Goal: Complete application form: Complete application form

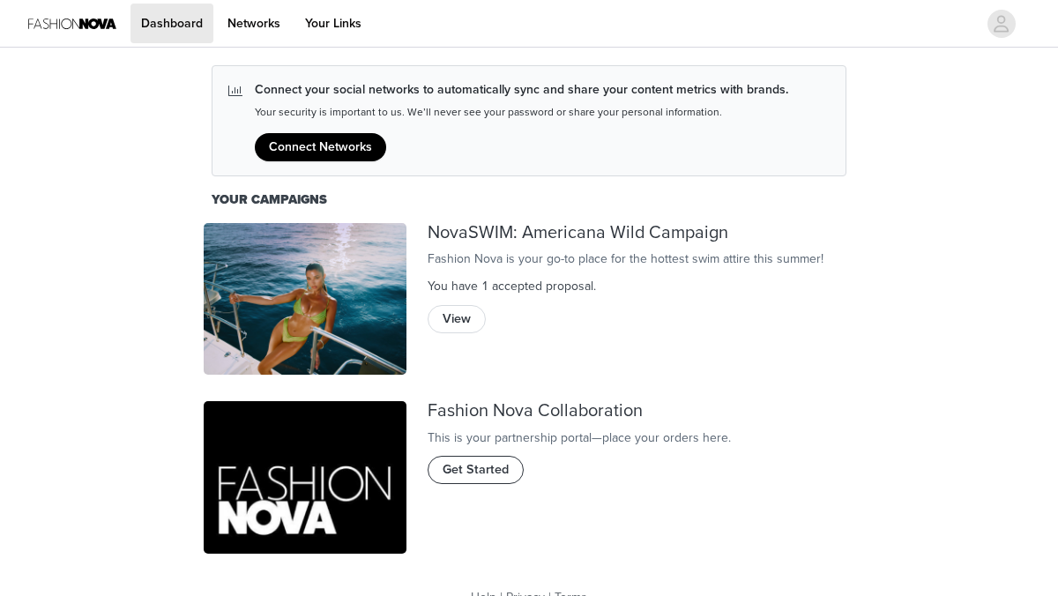
click at [486, 480] on span "Get Started" at bounding box center [476, 469] width 66 height 19
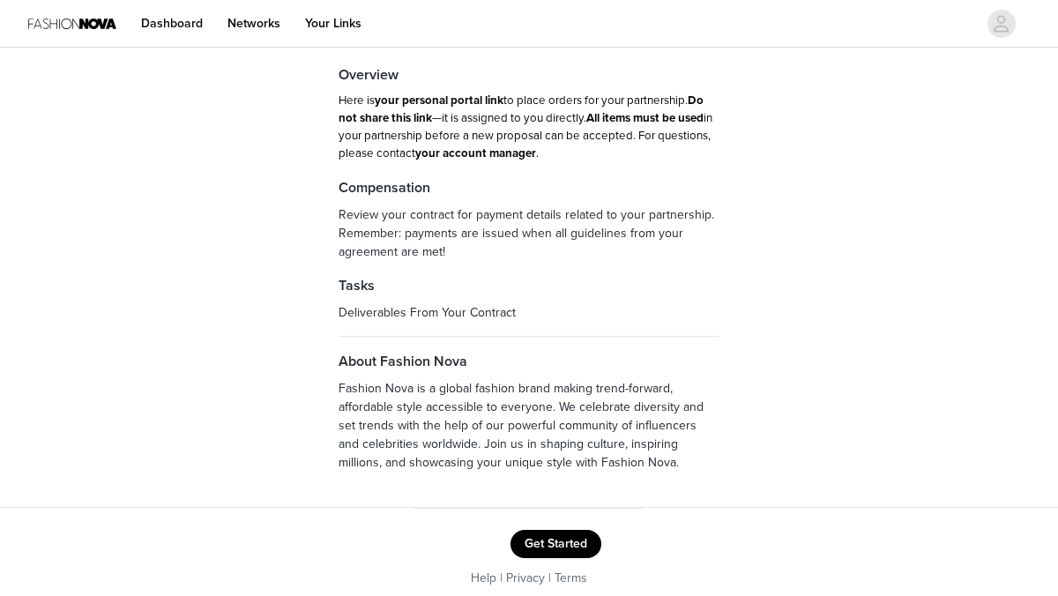
scroll to position [88, 0]
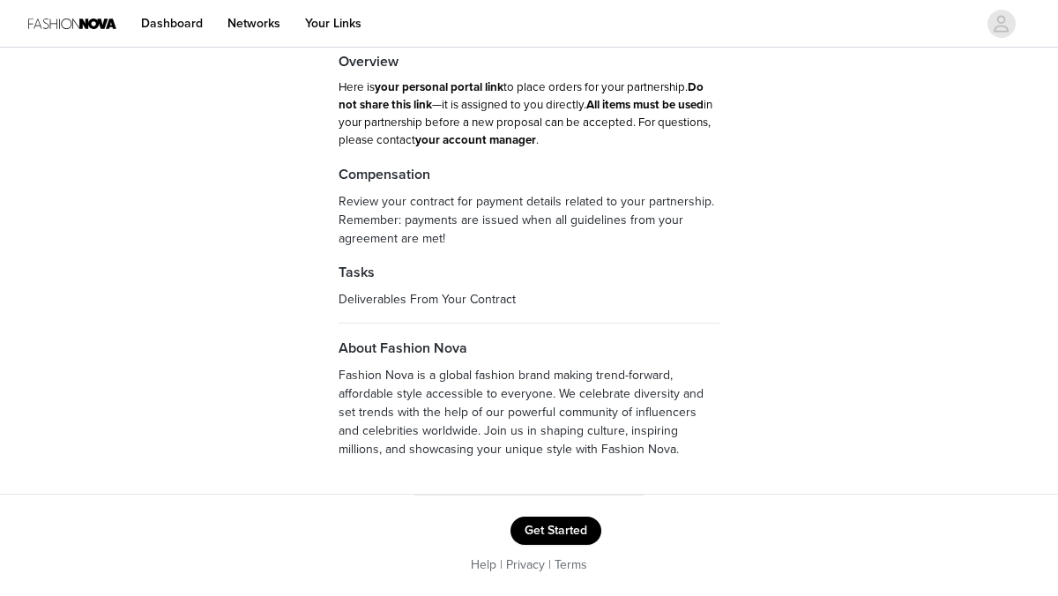
click at [570, 525] on button "Get Started" at bounding box center [556, 531] width 91 height 28
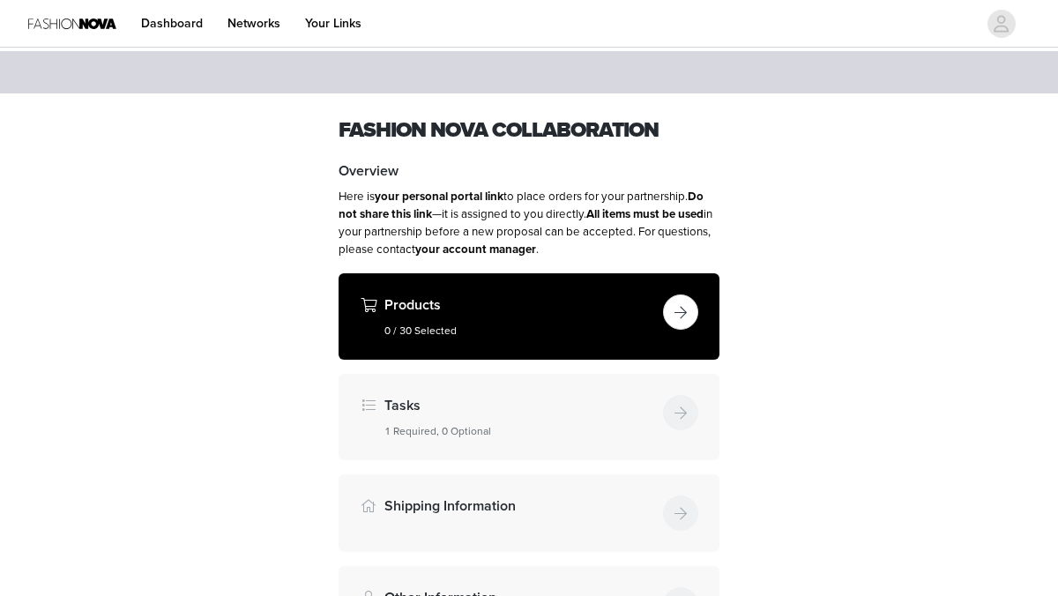
click at [690, 318] on button "button" at bounding box center [680, 312] width 35 height 35
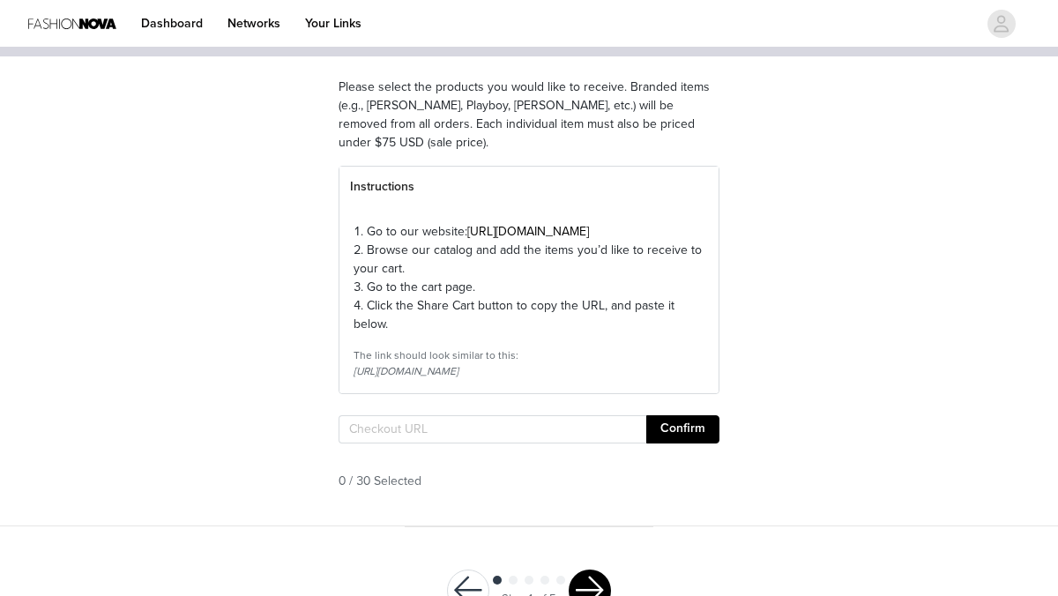
scroll to position [136, 0]
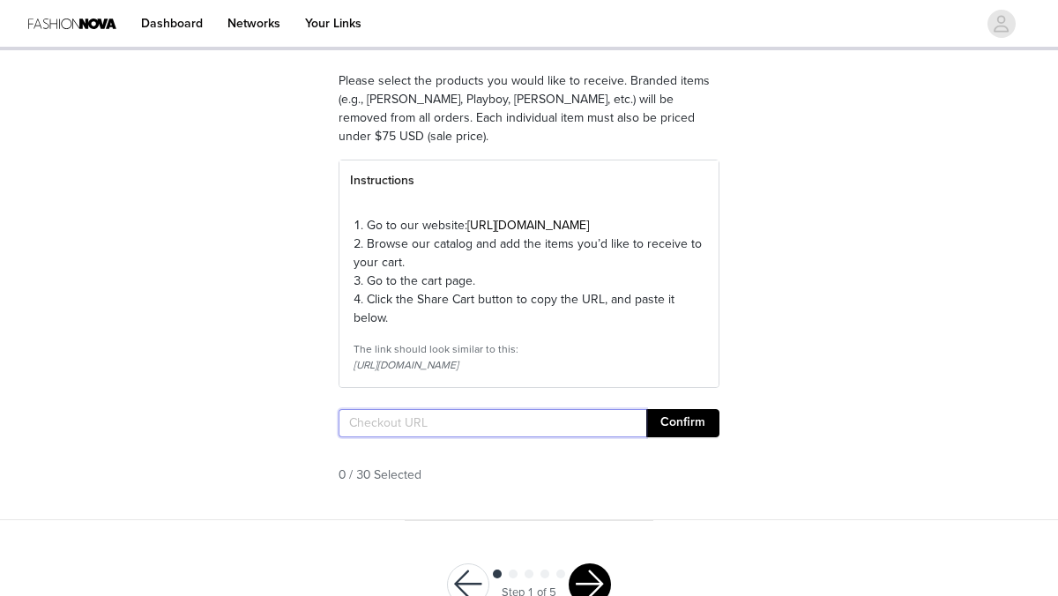
paste input "[URL][DOMAIN_NAME]"
type input "[URL][DOMAIN_NAME]"
click at [704, 437] on button "Confirm" at bounding box center [682, 423] width 73 height 28
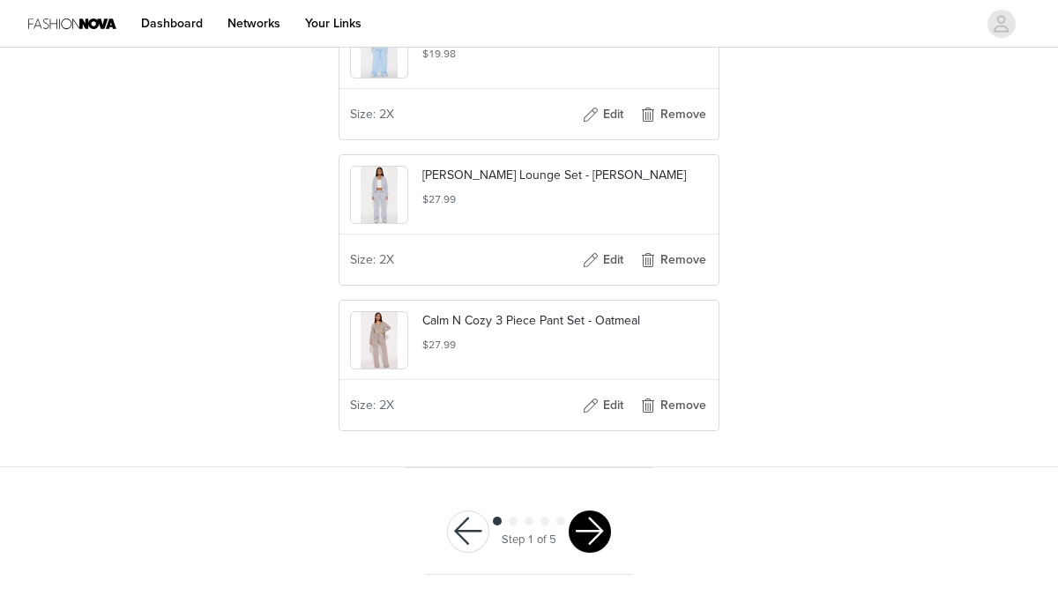
scroll to position [4596, 0]
click at [591, 539] on button "button" at bounding box center [590, 532] width 42 height 42
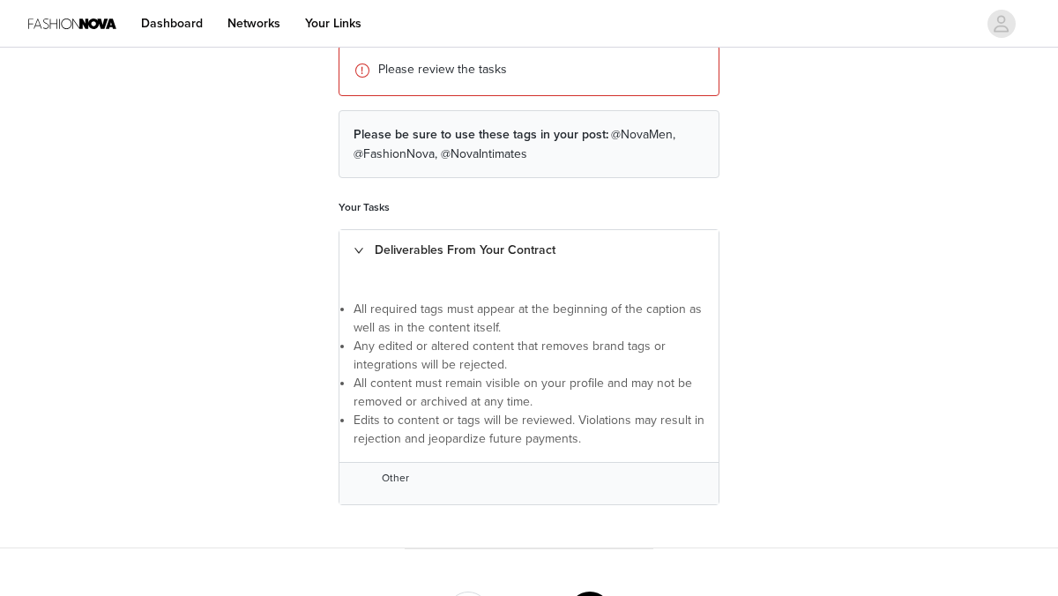
scroll to position [295, 0]
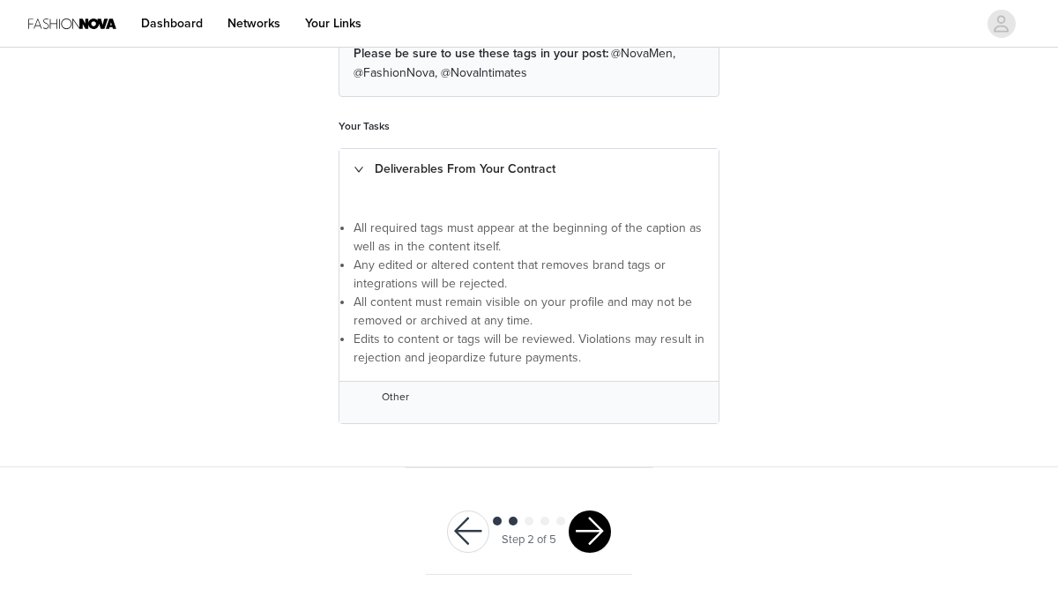
click at [587, 535] on button "button" at bounding box center [590, 532] width 42 height 42
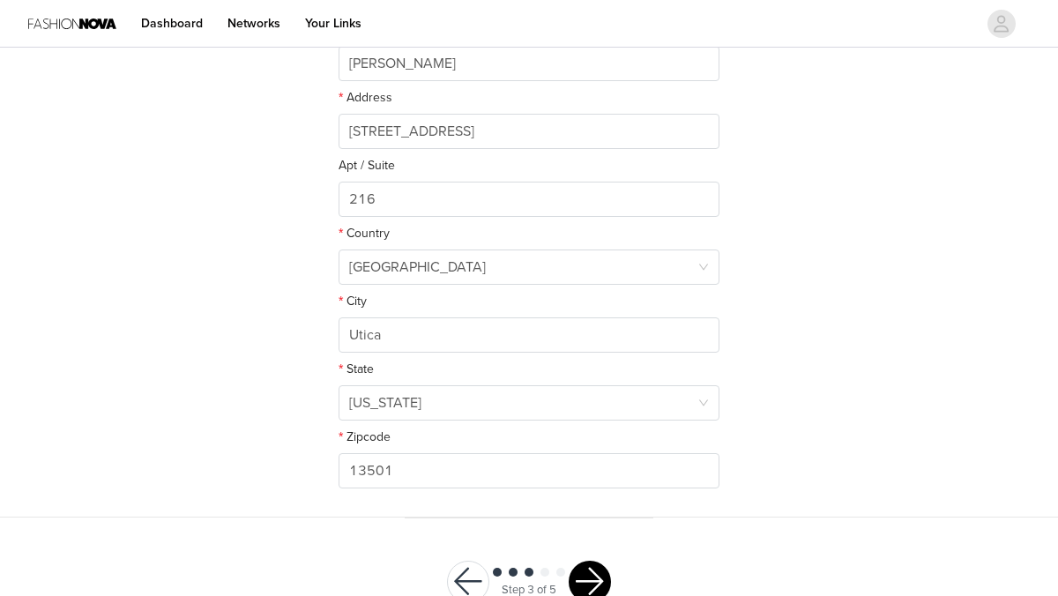
scroll to position [497, 0]
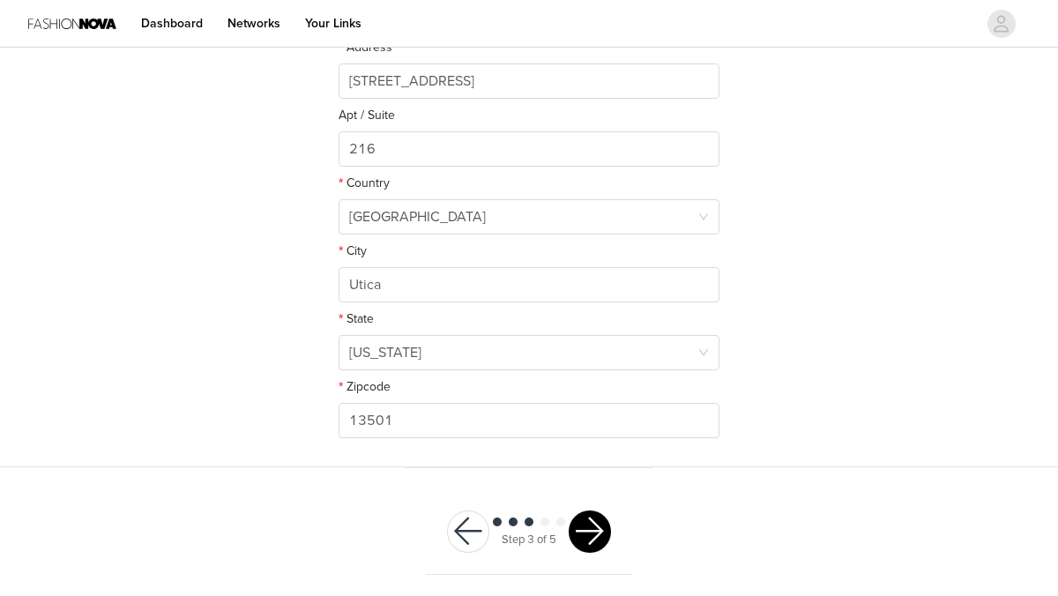
click at [587, 535] on button "button" at bounding box center [590, 532] width 42 height 42
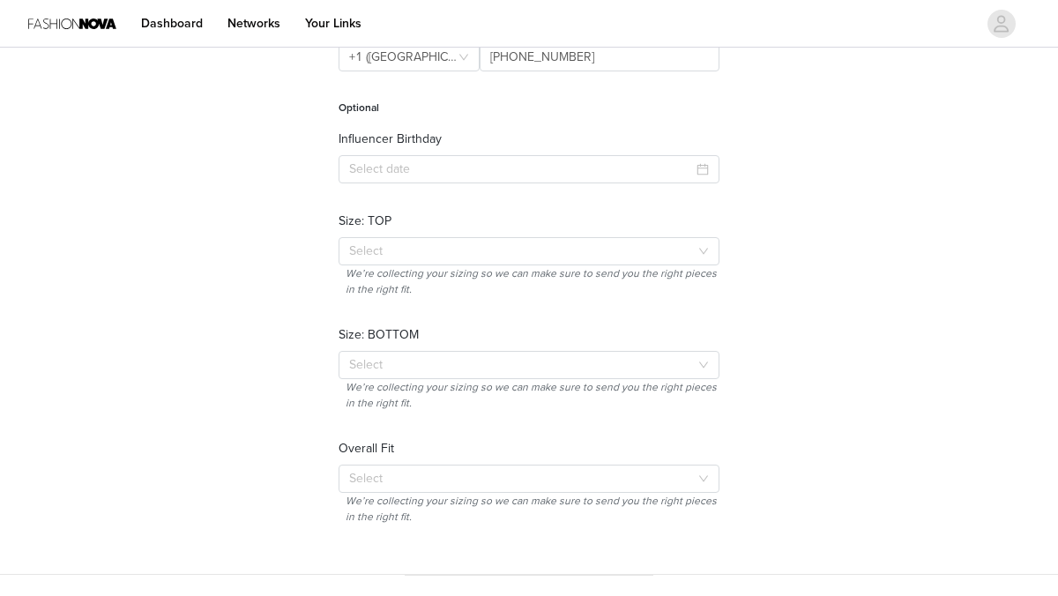
scroll to position [288, 0]
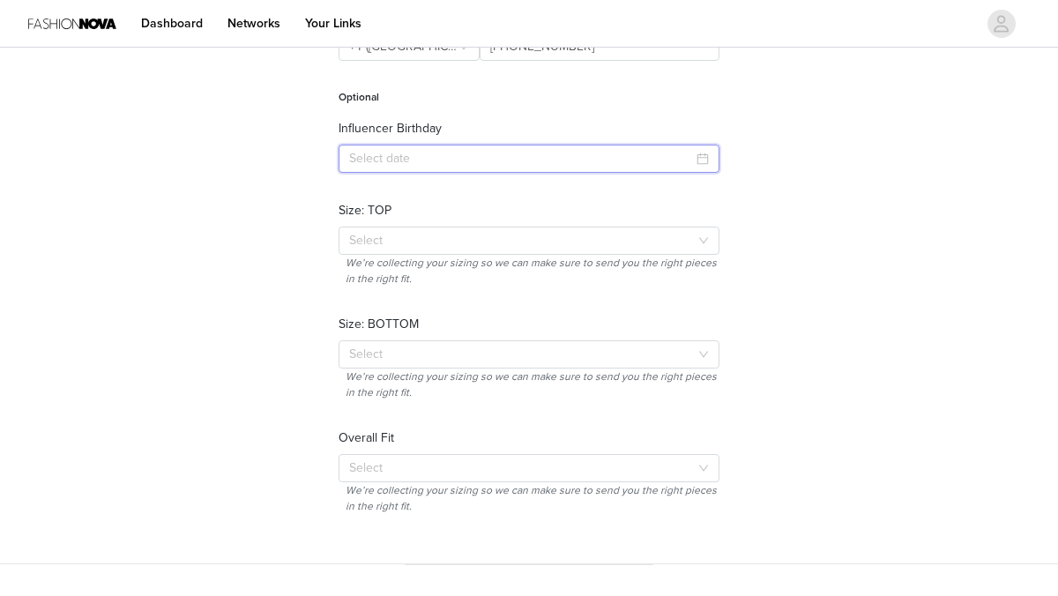
click at [575, 153] on input at bounding box center [529, 159] width 381 height 28
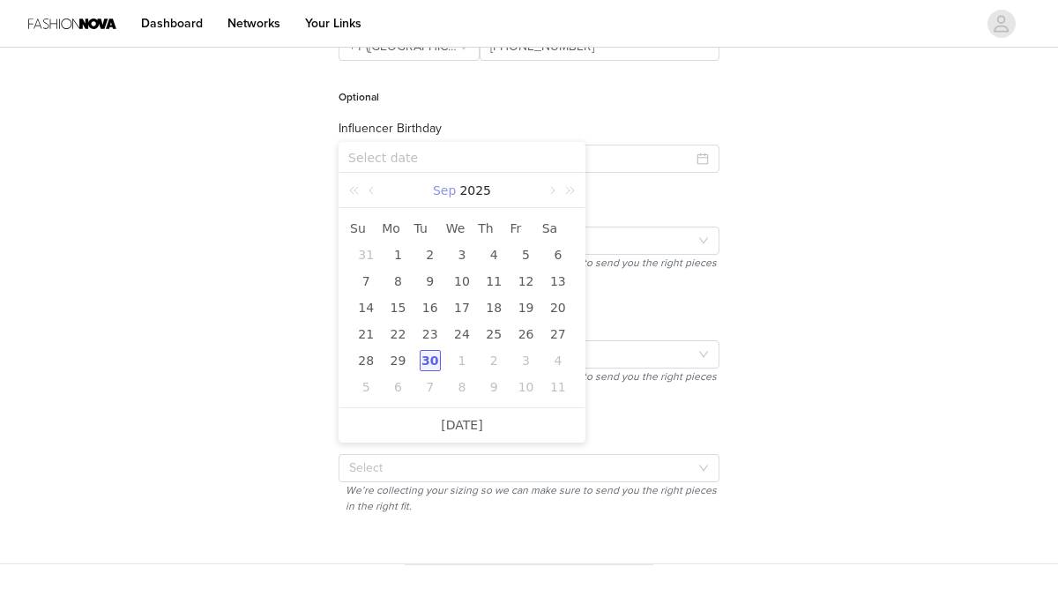
click at [448, 191] on link "Sep" at bounding box center [444, 190] width 26 height 35
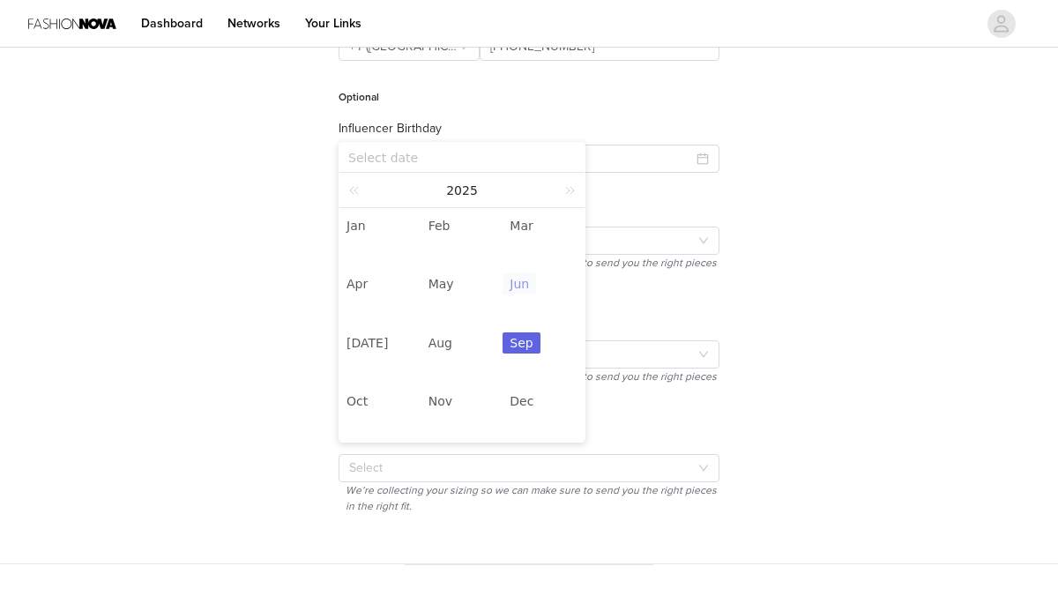
click at [512, 287] on link "Jun" at bounding box center [520, 283] width 34 height 21
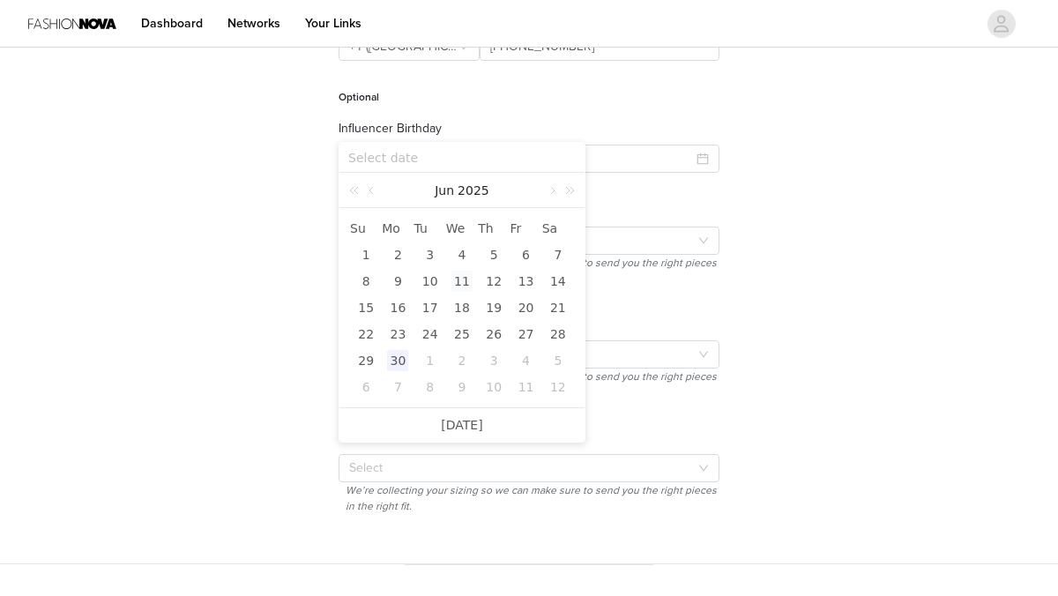
click at [459, 281] on div "11" at bounding box center [462, 281] width 21 height 21
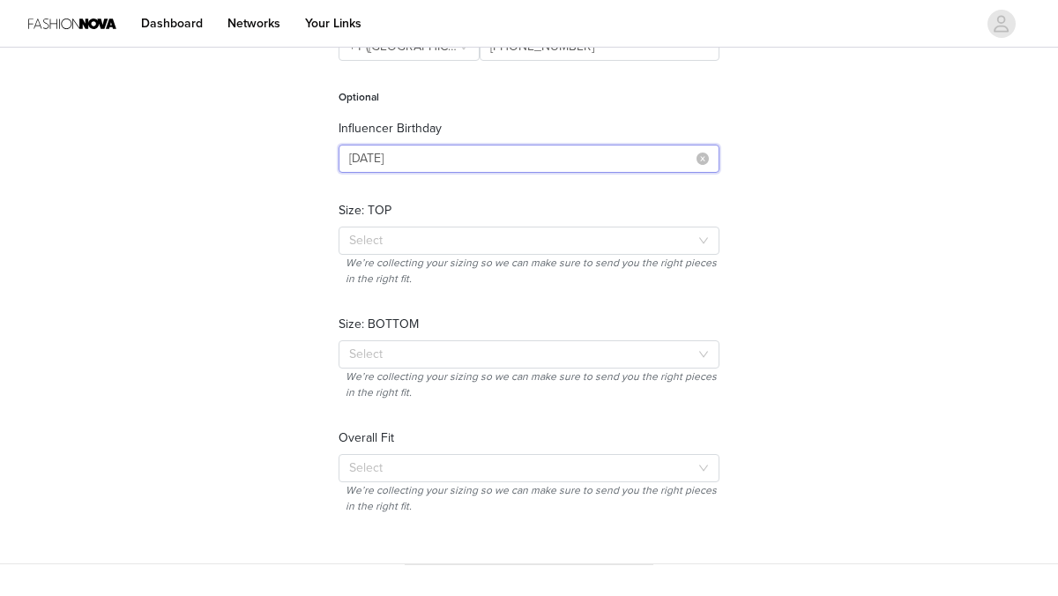
click at [362, 160] on input "[DATE]" at bounding box center [529, 159] width 381 height 28
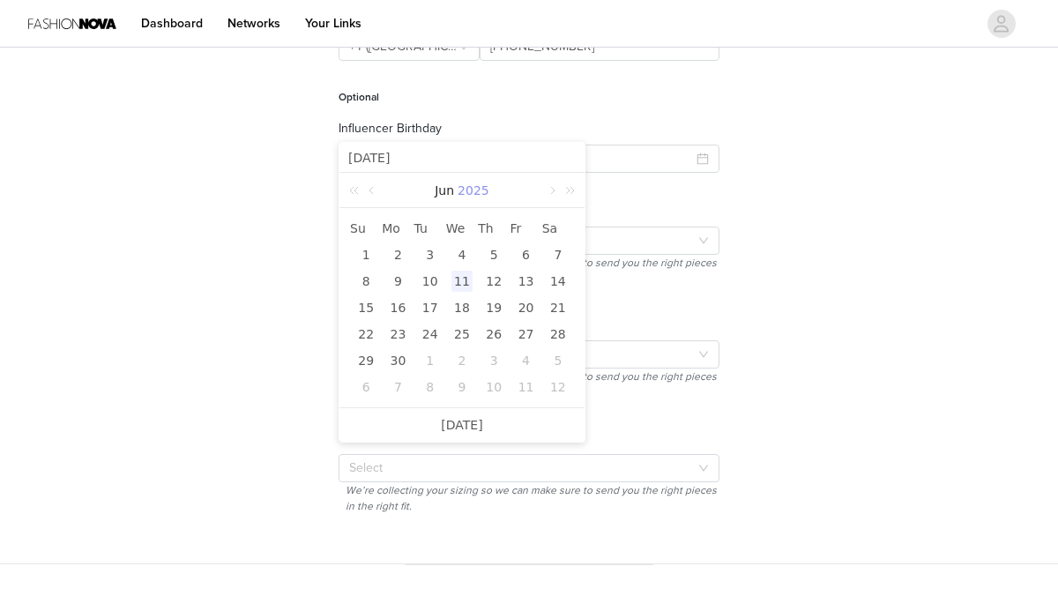
click at [481, 186] on link "2025" at bounding box center [473, 190] width 35 height 35
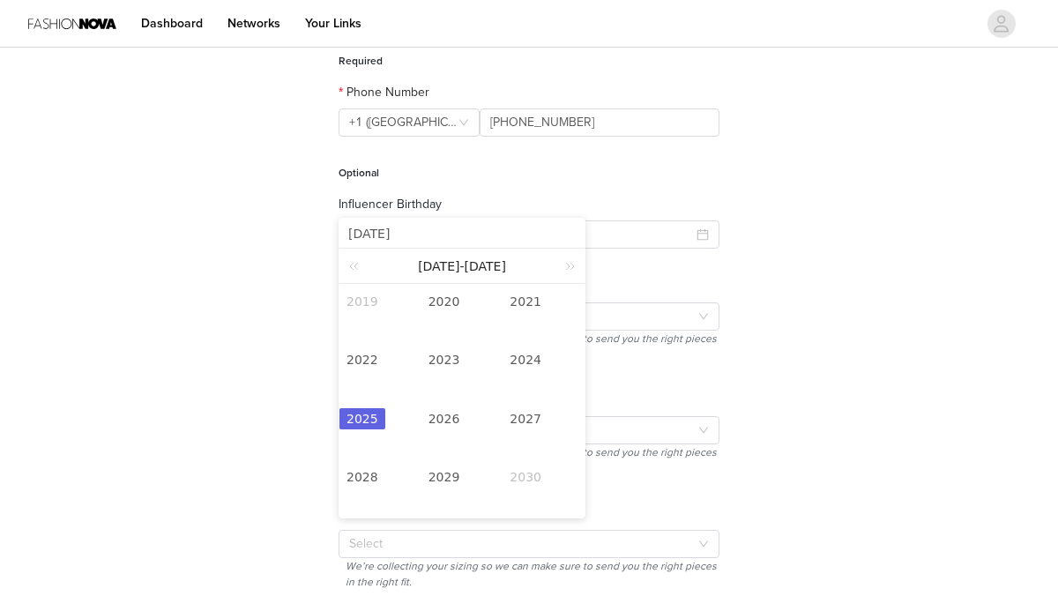
scroll to position [205, 0]
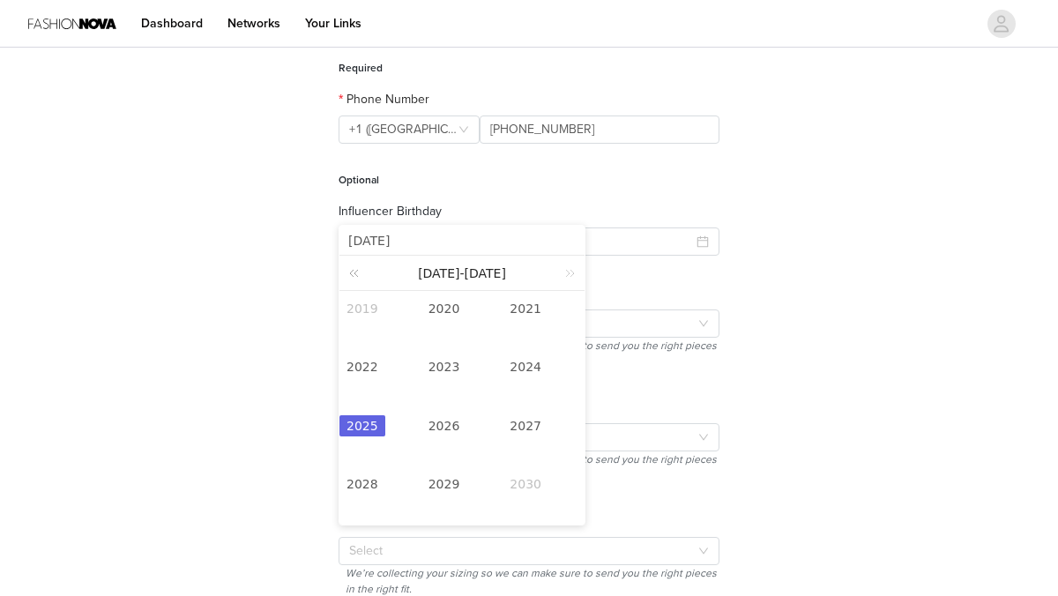
click at [353, 271] on link at bounding box center [357, 273] width 23 height 34
click at [353, 270] on link at bounding box center [357, 273] width 23 height 34
click at [537, 427] on link "1997" at bounding box center [526, 425] width 46 height 21
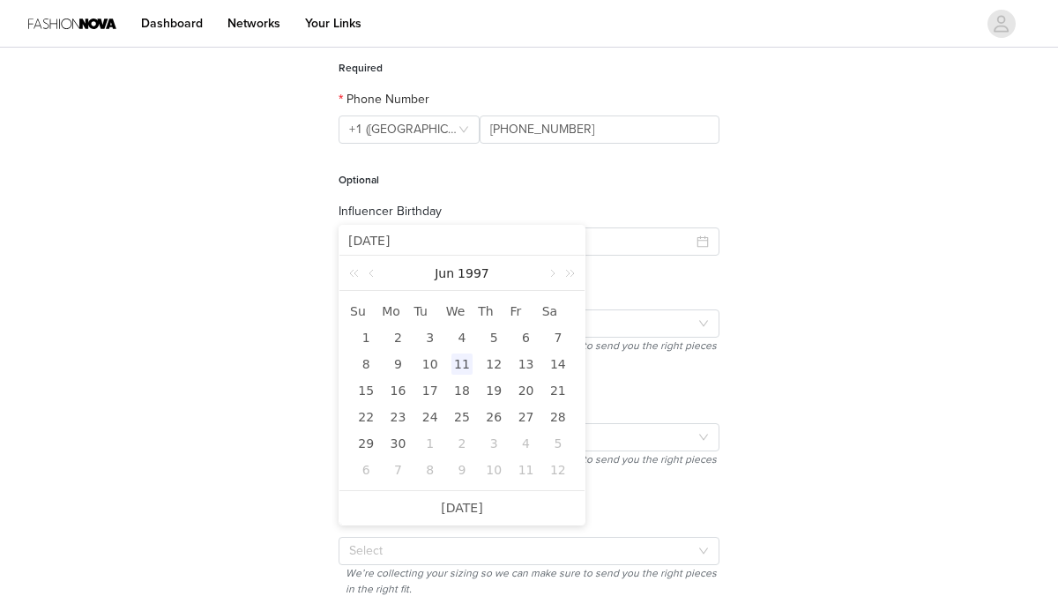
click at [459, 366] on div "11" at bounding box center [462, 364] width 21 height 21
type input "[DATE]"
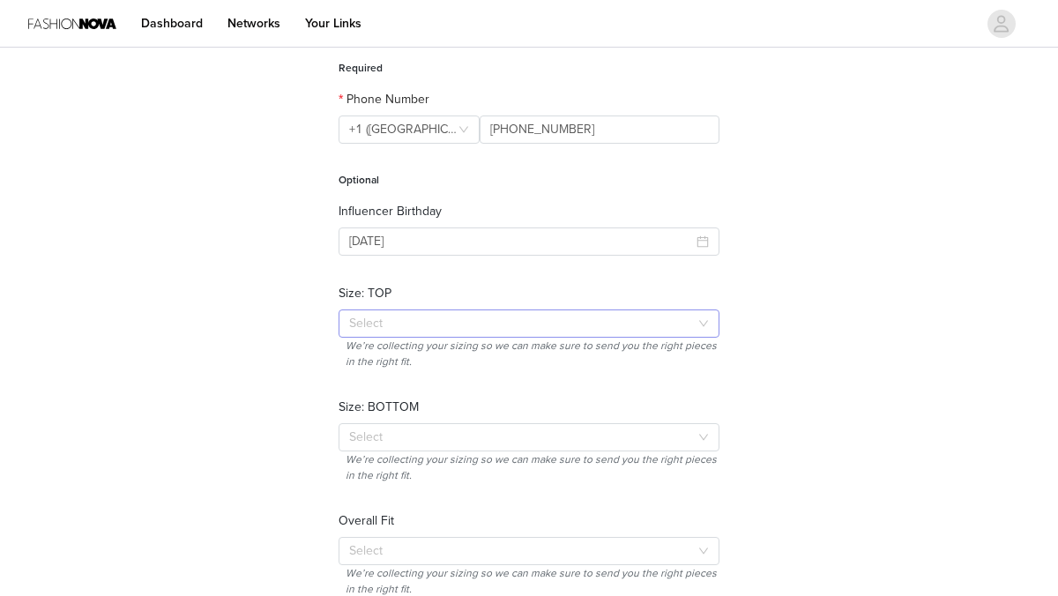
click at [465, 324] on div "Select" at bounding box center [519, 324] width 340 height 18
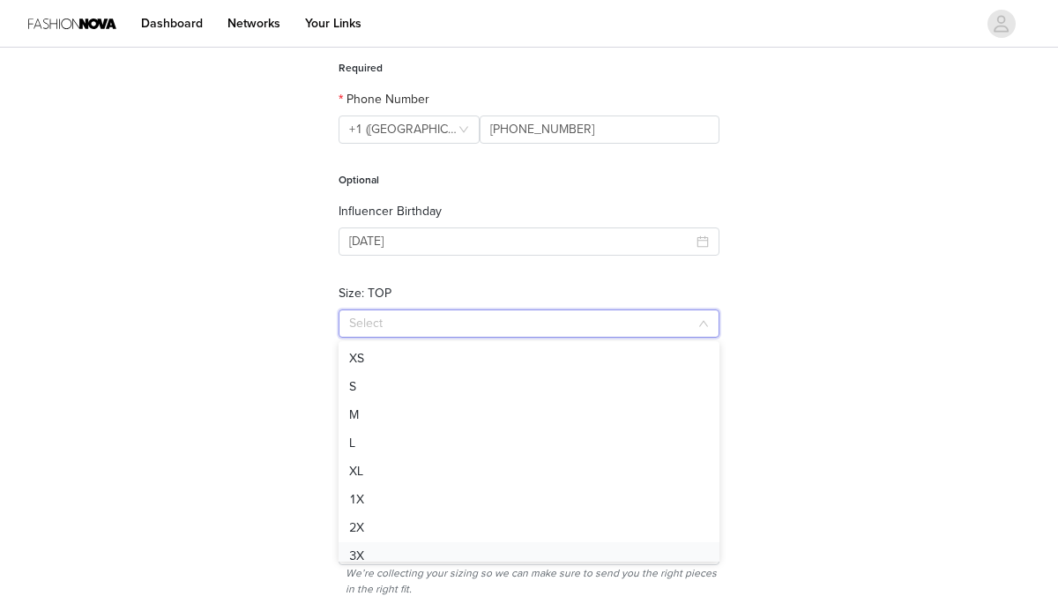
scroll to position [9, 0]
click at [385, 519] on li "2X" at bounding box center [529, 519] width 381 height 28
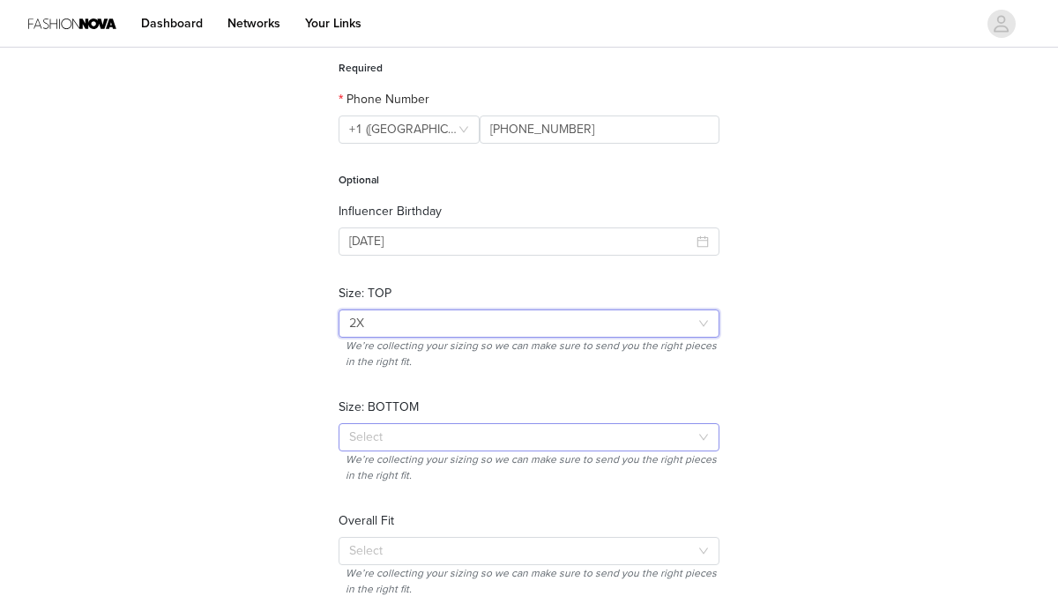
click at [467, 438] on div "Select" at bounding box center [519, 438] width 340 height 18
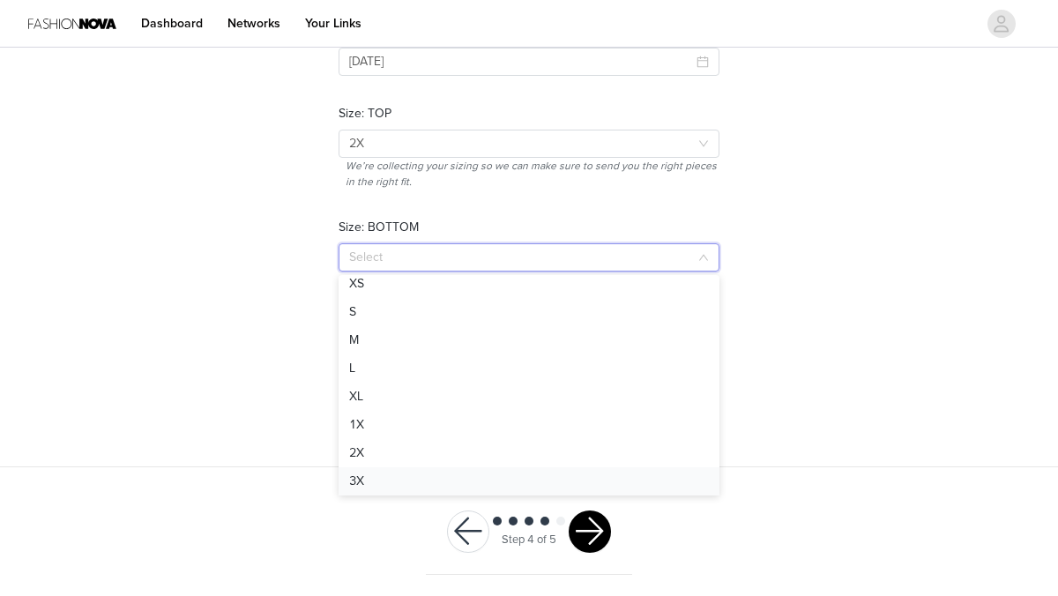
click at [398, 484] on li "3X" at bounding box center [529, 481] width 381 height 28
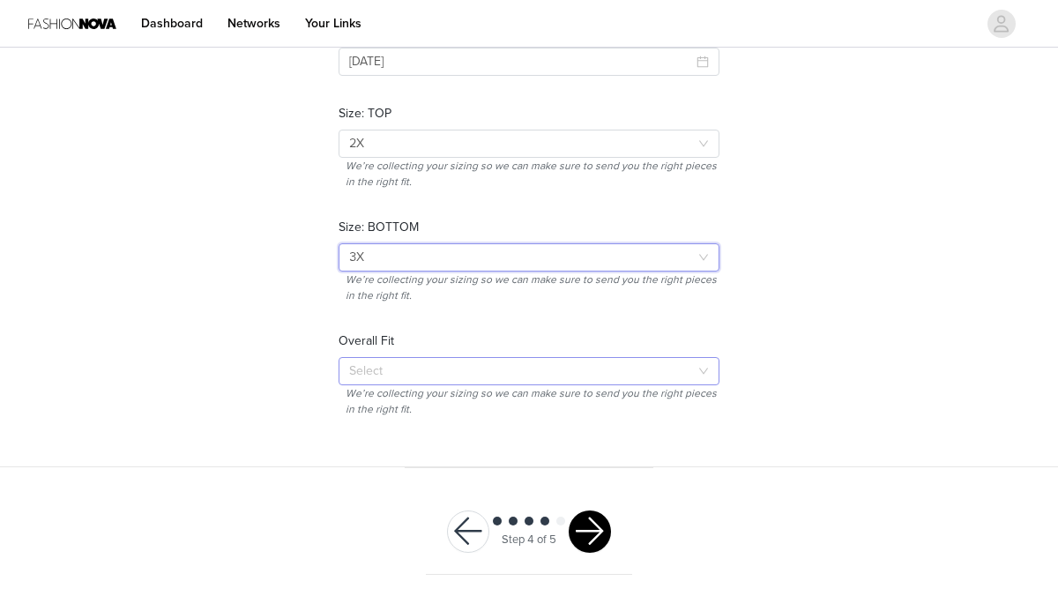
click at [479, 375] on div "Select" at bounding box center [519, 371] width 340 height 18
click at [507, 265] on div "Select 3X" at bounding box center [523, 257] width 348 height 26
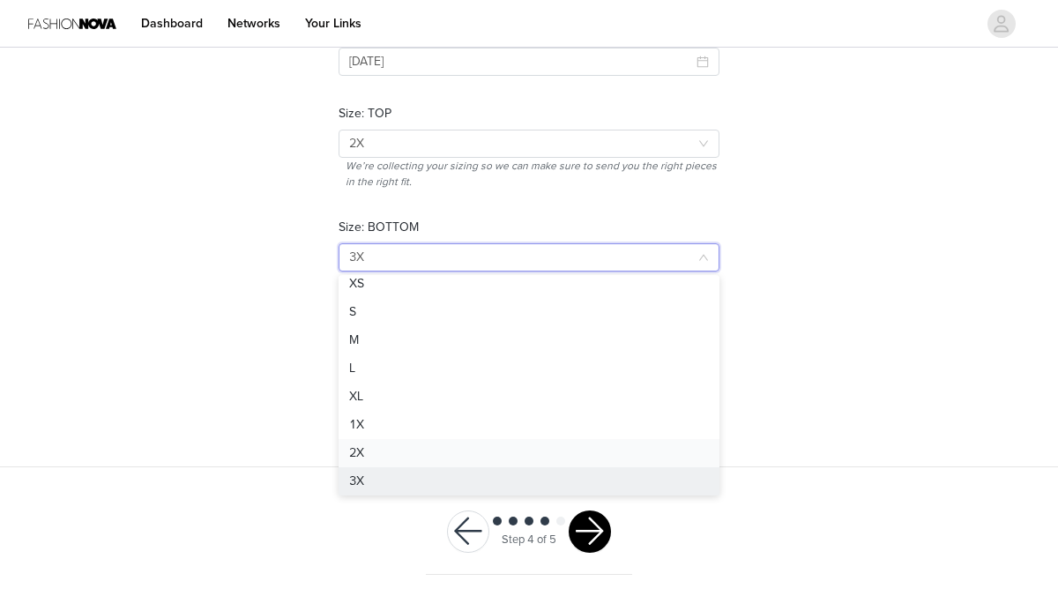
scroll to position [4, 0]
click at [375, 260] on div "Select 3X" at bounding box center [523, 257] width 348 height 26
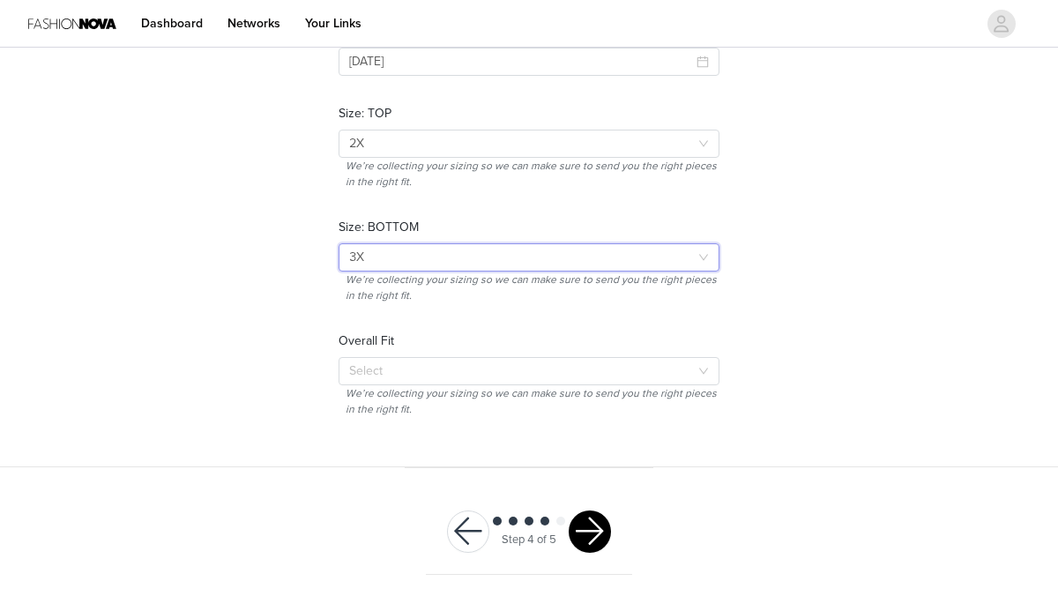
click at [591, 533] on button "button" at bounding box center [590, 532] width 42 height 42
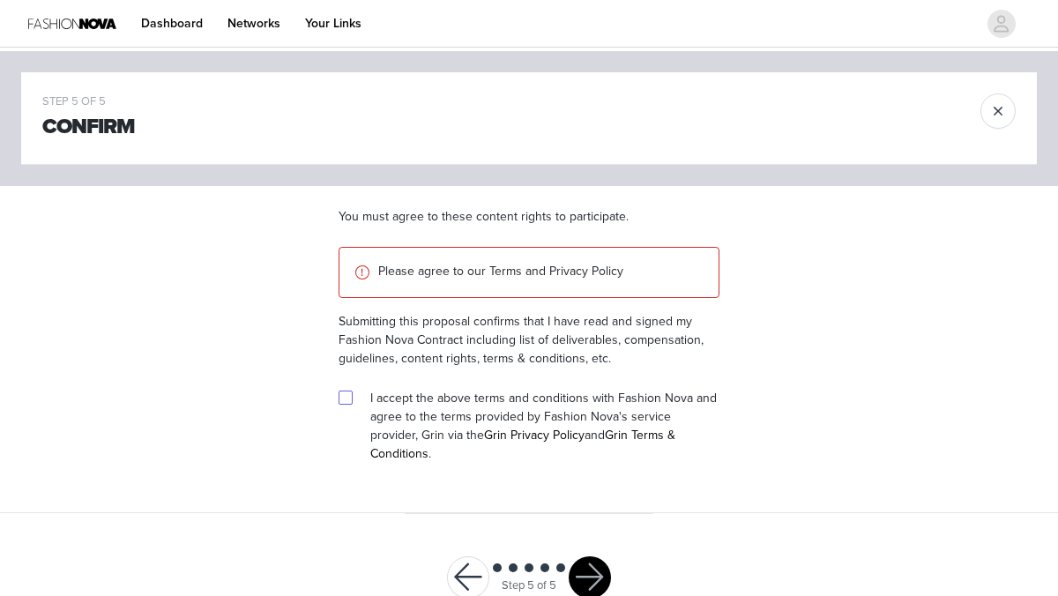
click at [348, 400] on input "checkbox" at bounding box center [345, 397] width 12 height 12
checkbox input "true"
click at [580, 564] on button "button" at bounding box center [590, 577] width 42 height 42
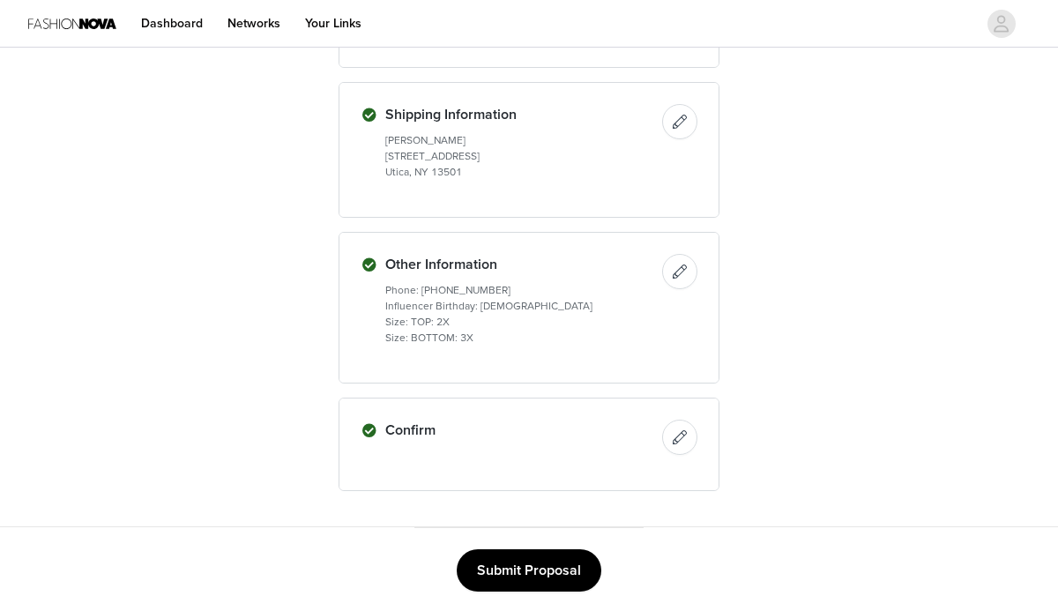
scroll to position [2405, 0]
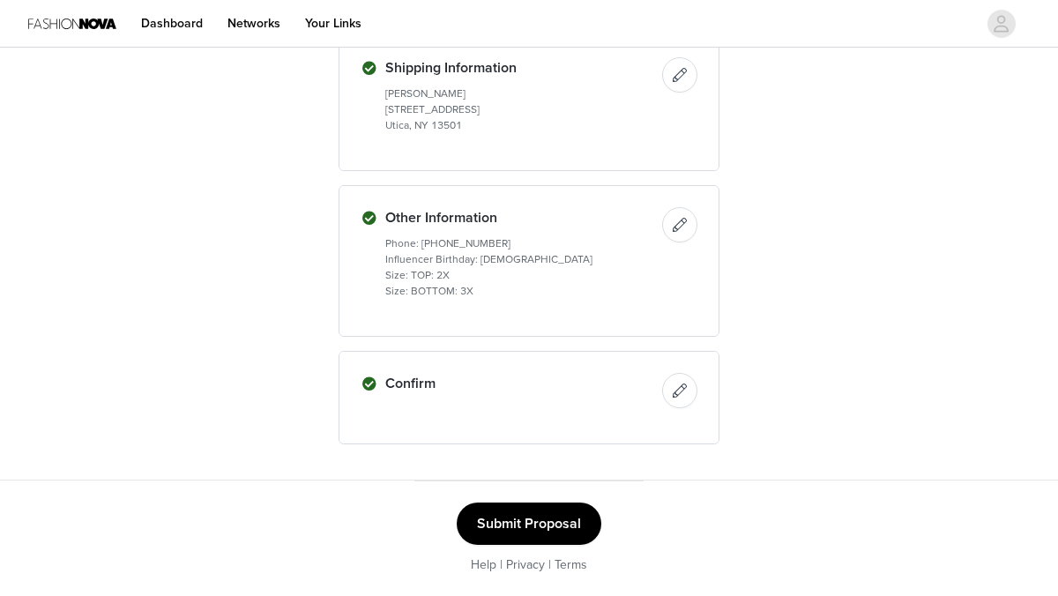
click at [551, 527] on button "Submit Proposal" at bounding box center [529, 524] width 145 height 42
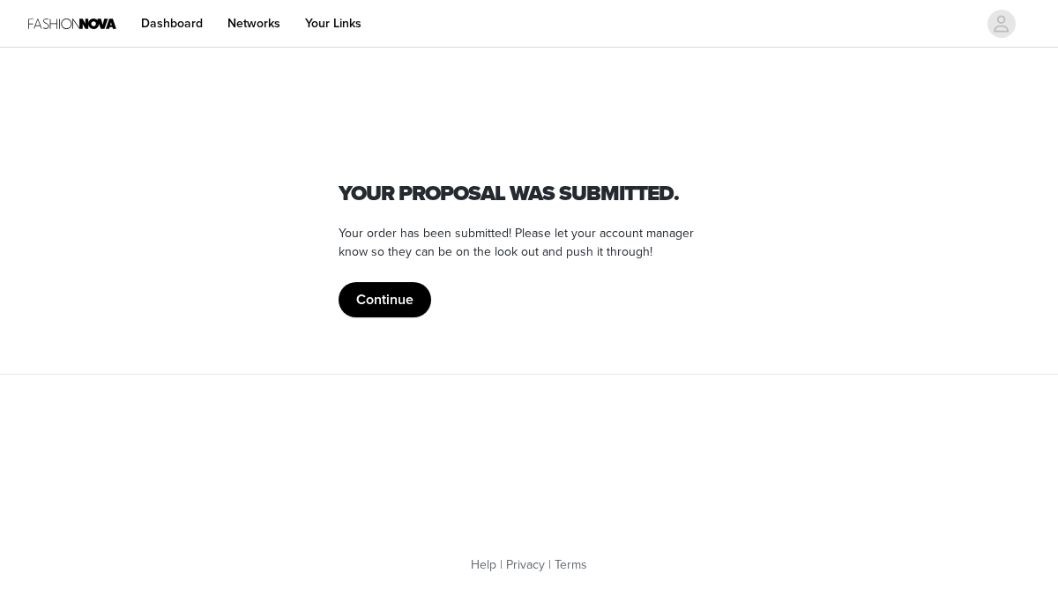
click at [390, 297] on button "Continue" at bounding box center [385, 299] width 93 height 35
